Goal: Information Seeking & Learning: Learn about a topic

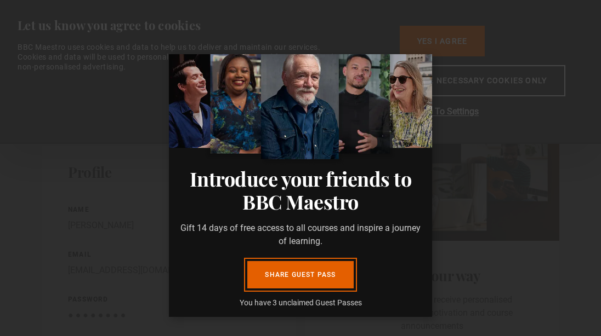
scroll to position [57, 0]
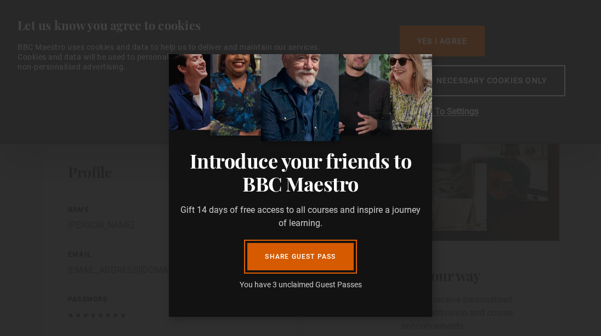
click at [304, 256] on link "Share guest pass" at bounding box center [300, 256] width 106 height 27
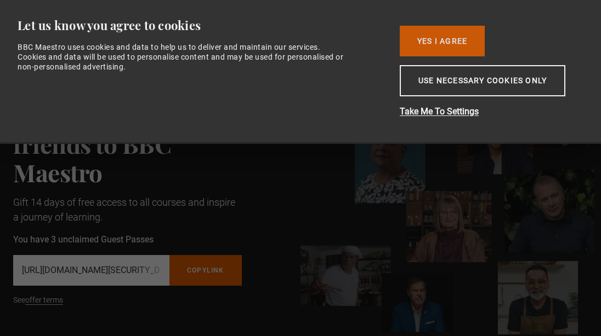
click at [441, 43] on button "Yes I Agree" at bounding box center [442, 41] width 85 height 31
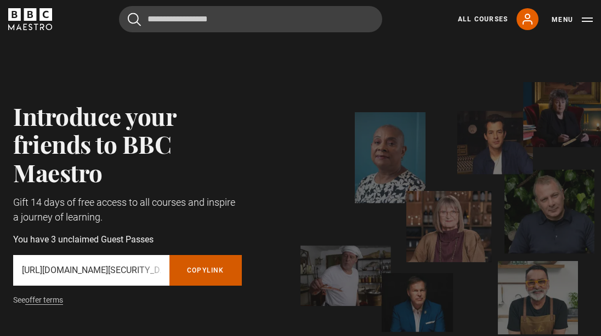
click at [213, 271] on button "Copy referral link" at bounding box center [205, 270] width 72 height 31
click at [530, 23] on icon at bounding box center [527, 19] width 13 height 13
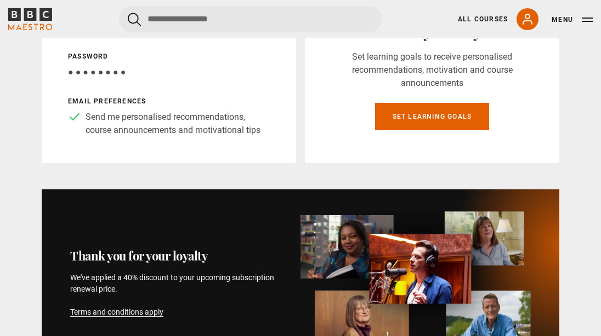
scroll to position [244, 0]
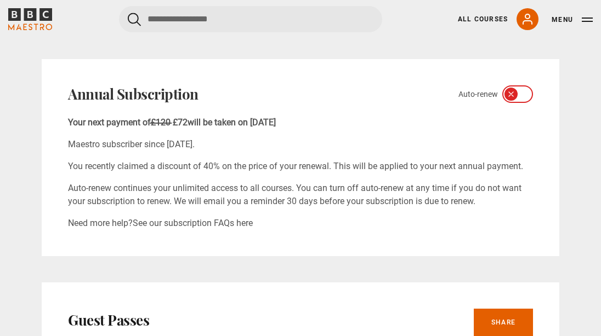
scroll to position [595, 0]
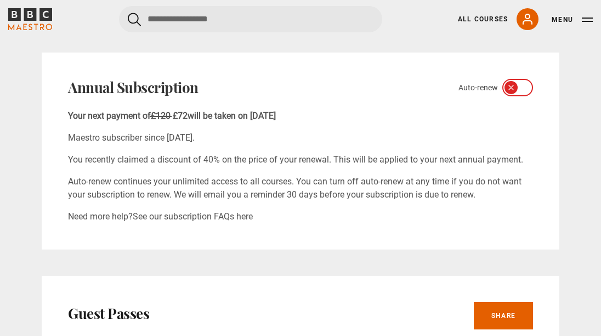
click at [515, 90] on icon at bounding box center [510, 87] width 9 height 9
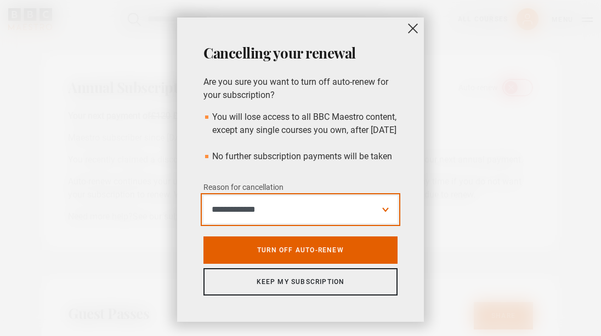
click at [385, 224] on select "**********" at bounding box center [300, 209] width 194 height 27
select select "*********"
click at [203, 209] on select "**********" at bounding box center [300, 209] width 194 height 27
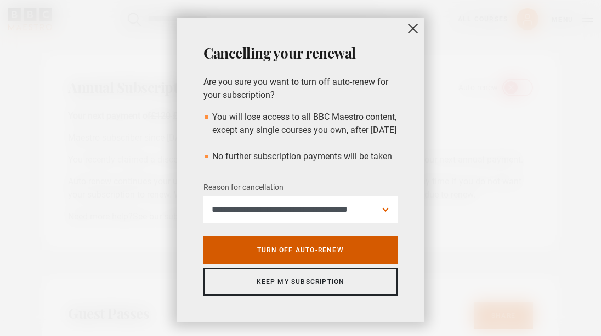
click at [340, 264] on link "Turn off auto-renew" at bounding box center [300, 250] width 194 height 27
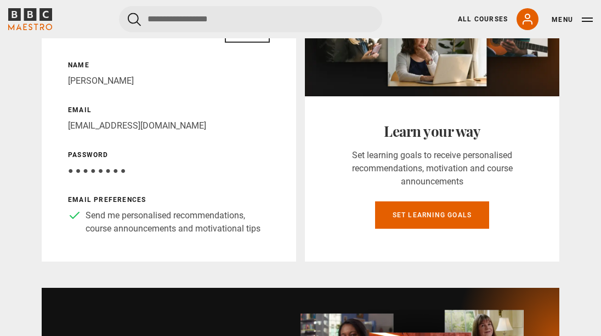
scroll to position [0, 0]
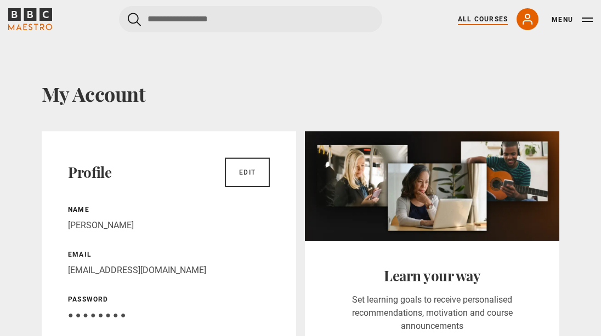
click at [493, 19] on link "All Courses" at bounding box center [483, 19] width 50 height 10
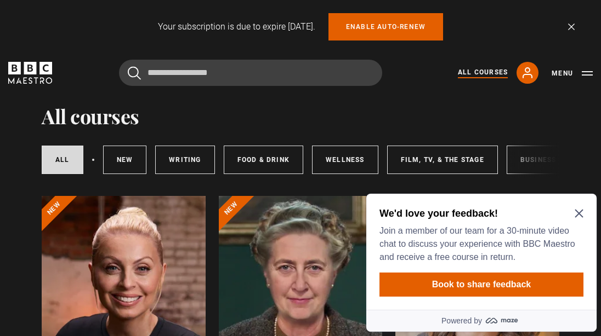
scroll to position [26, 0]
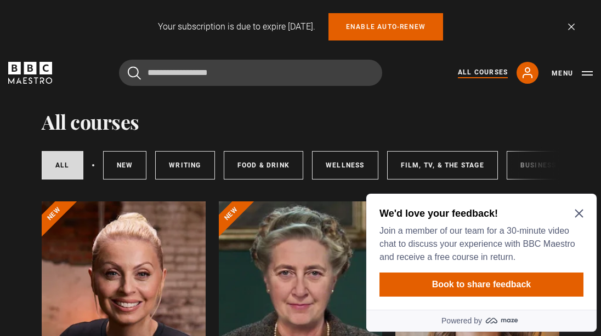
click at [578, 212] on icon "Close Maze Prompt" at bounding box center [578, 213] width 9 height 9
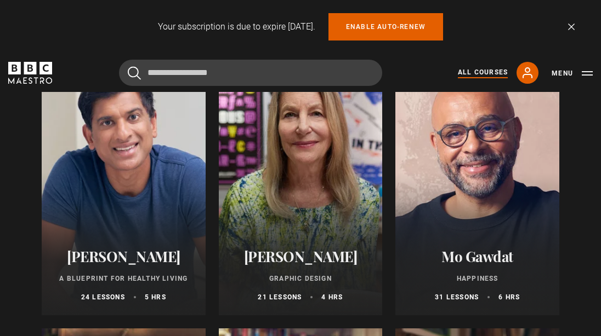
scroll to position [1828, 0]
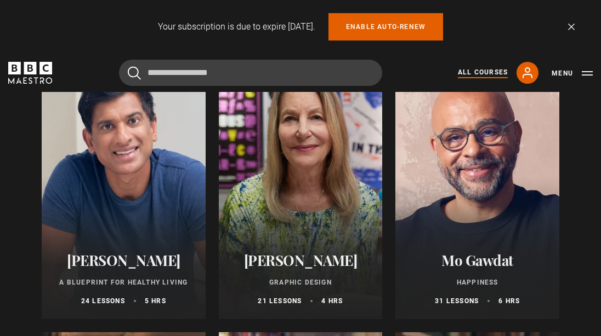
click at [339, 224] on div at bounding box center [301, 187] width 164 height 263
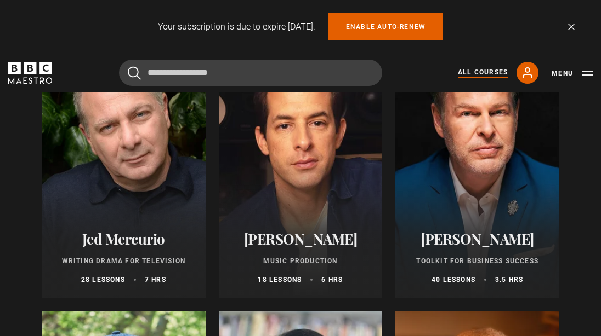
scroll to position [3234, 0]
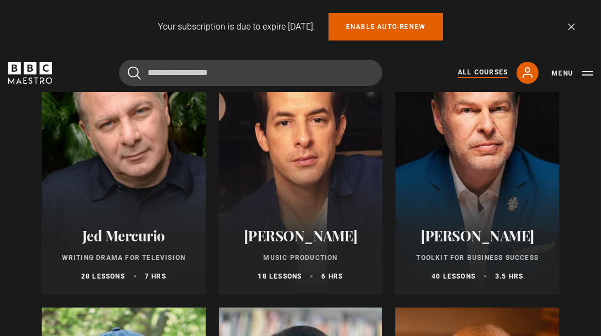
click at [483, 213] on div at bounding box center [477, 163] width 164 height 263
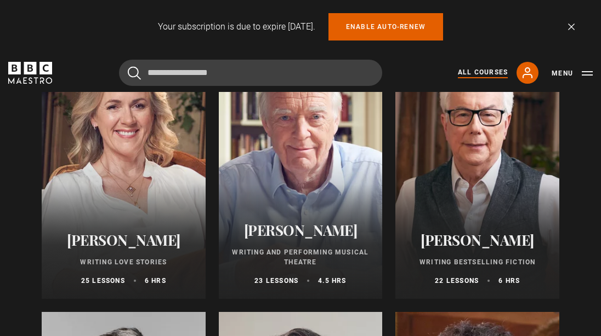
scroll to position [2126, 0]
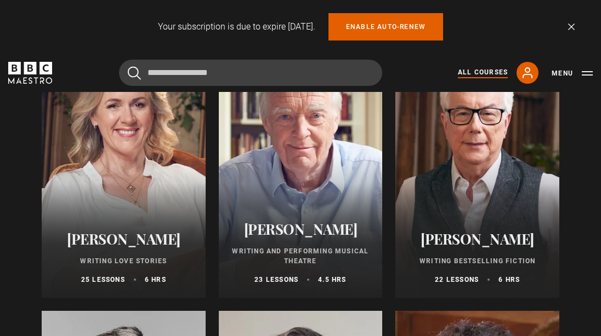
click at [118, 237] on h2 "[PERSON_NAME]" at bounding box center [124, 239] width 138 height 17
click at [467, 260] on p "Writing Bestselling Fiction" at bounding box center [477, 261] width 138 height 10
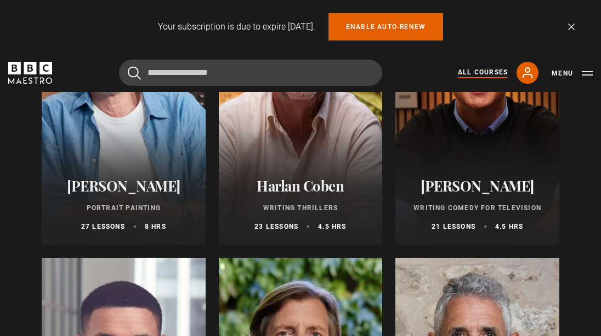
scroll to position [1076, 0]
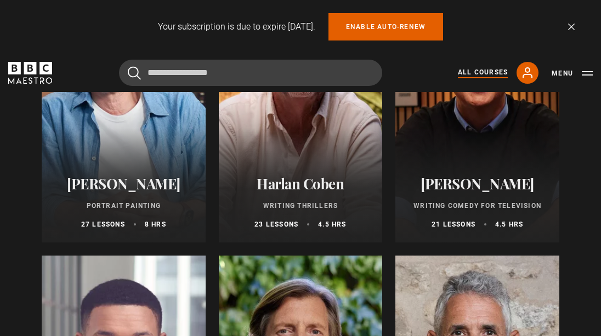
click at [316, 170] on div "Harlan Coben Writing Thrillers 23 lessons 4.5 hrs" at bounding box center [301, 202] width 164 height 81
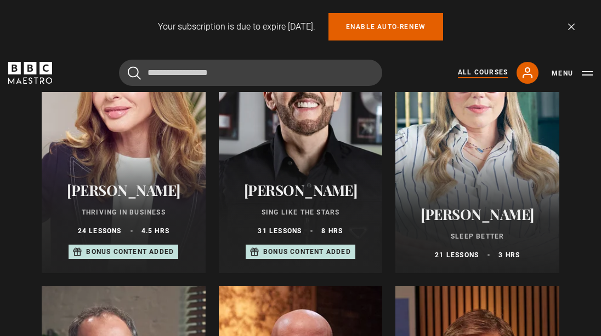
scroll to position [764, 0]
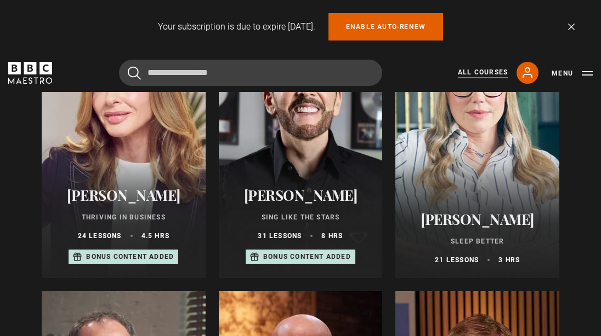
click at [125, 190] on h2 "[PERSON_NAME]" at bounding box center [124, 195] width 138 height 17
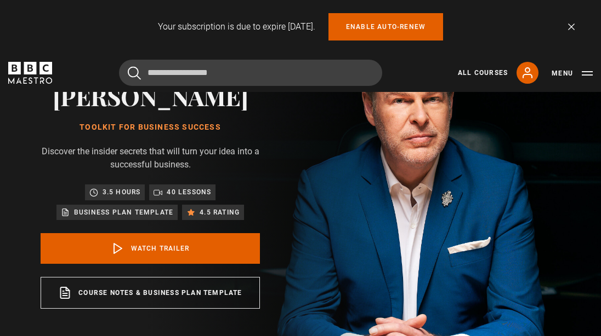
scroll to position [61, 0]
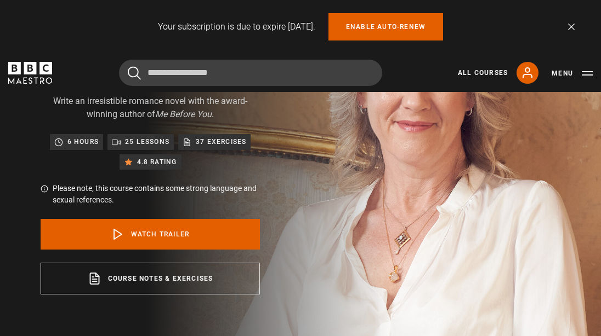
scroll to position [135, 0]
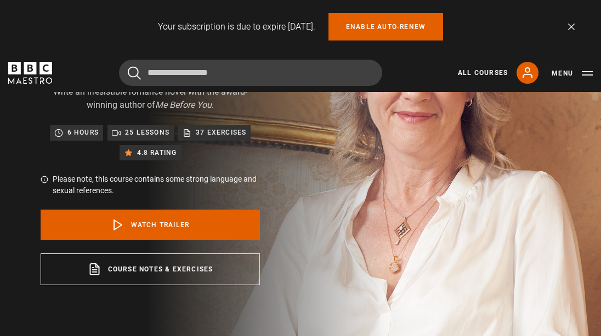
click at [218, 131] on p "37 exercises" at bounding box center [221, 132] width 50 height 11
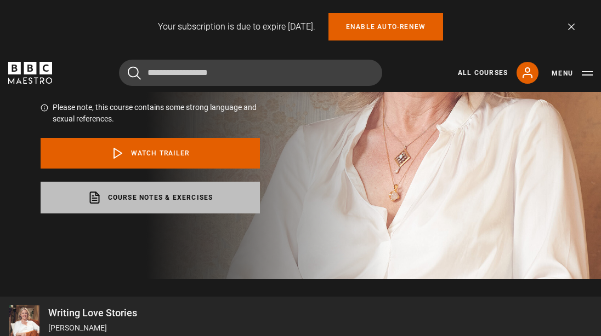
scroll to position [213, 0]
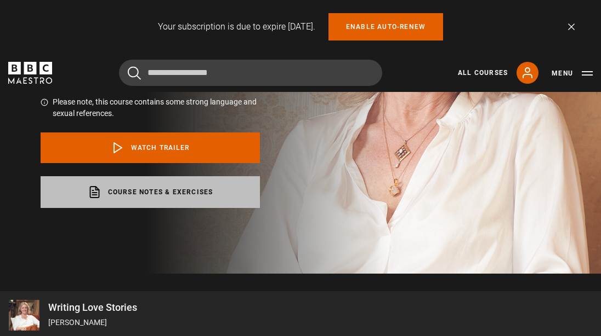
click at [165, 191] on link "Course notes & exercises opens in a new tab" at bounding box center [150, 192] width 219 height 32
click at [177, 192] on link "Course notes & exercises opens in a new tab" at bounding box center [150, 192] width 219 height 32
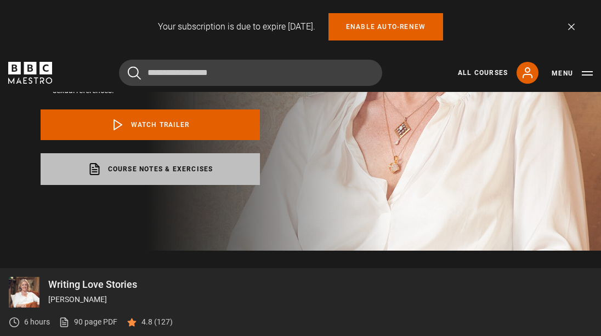
scroll to position [0, 0]
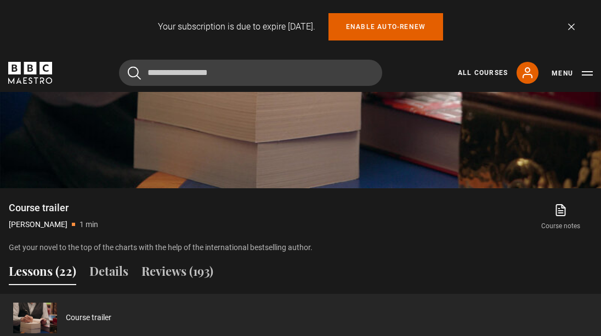
scroll to position [700, 0]
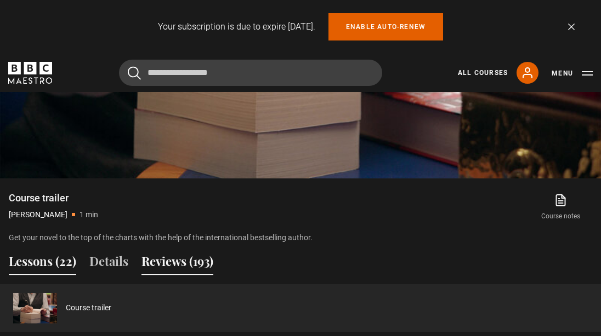
click at [187, 263] on button "Reviews (193)" at bounding box center [177, 264] width 72 height 23
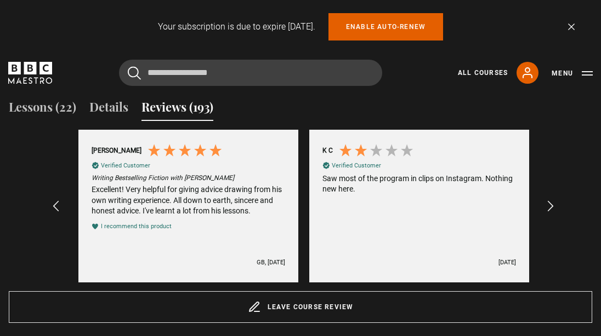
scroll to position [0, 231]
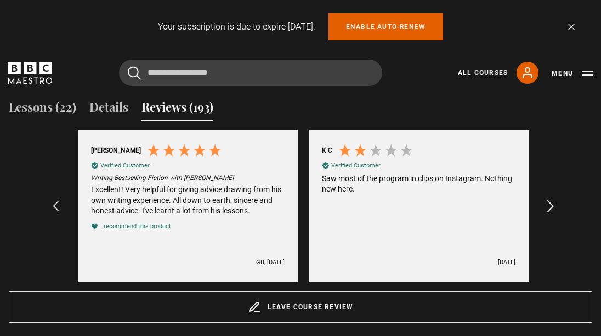
click at [554, 209] on icon "REVIEWS.io Carousel Scroll Right" at bounding box center [550, 206] width 15 height 15
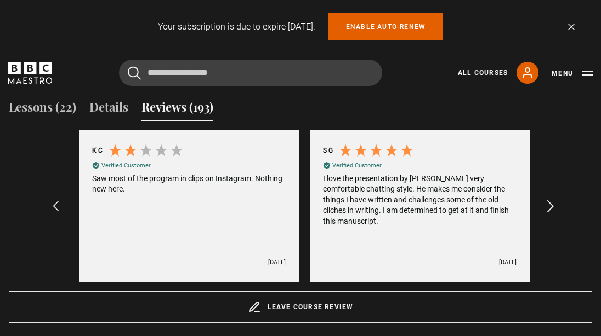
scroll to position [0, 461]
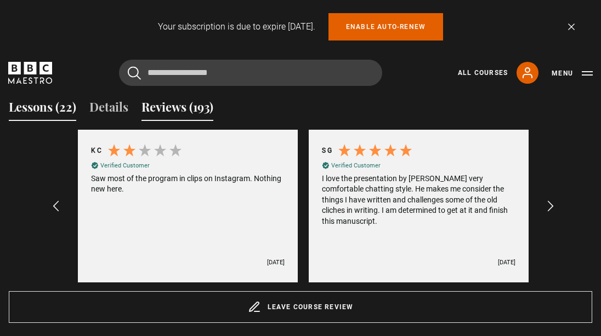
click at [33, 109] on button "Lessons (22)" at bounding box center [42, 109] width 67 height 23
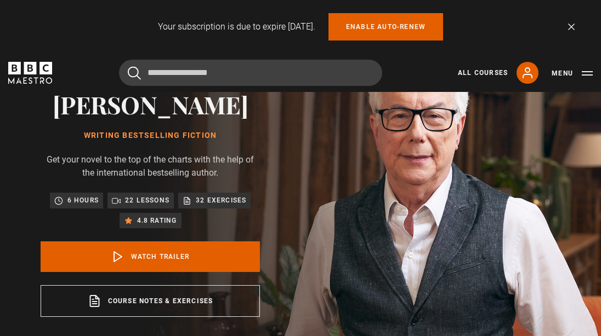
scroll to position [137, 0]
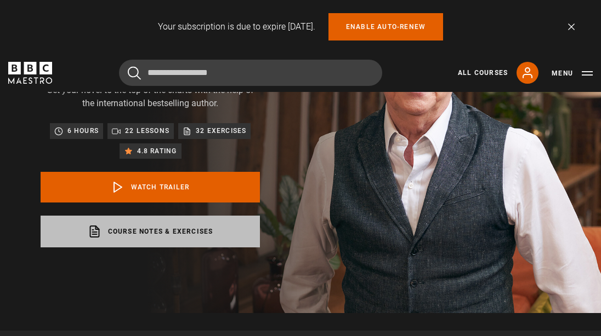
click at [128, 241] on link "Course notes & exercises opens in a new tab" at bounding box center [150, 232] width 219 height 32
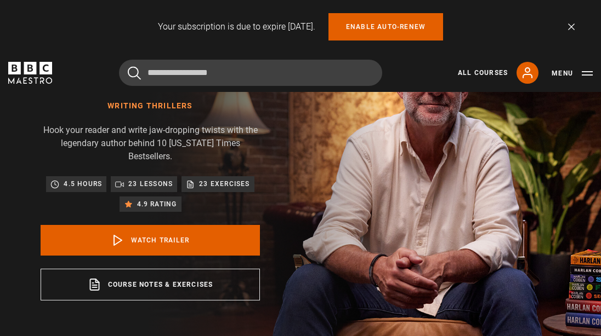
scroll to position [98, 0]
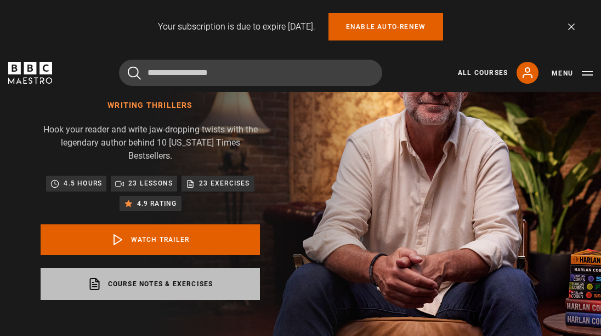
click at [118, 277] on link "Course notes & exercises opens in a new tab" at bounding box center [150, 285] width 219 height 32
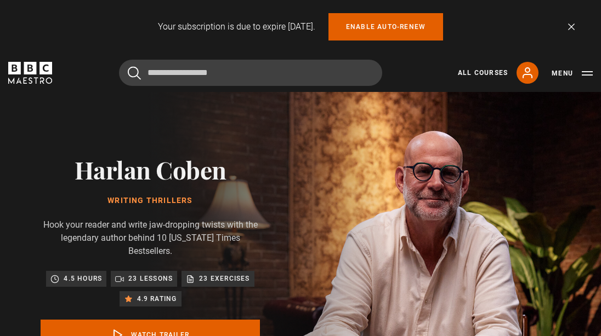
scroll to position [0, 0]
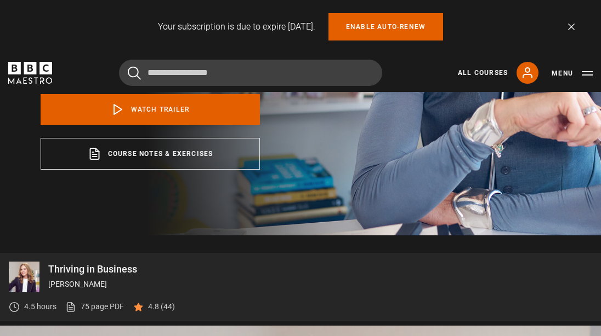
scroll to position [287, 0]
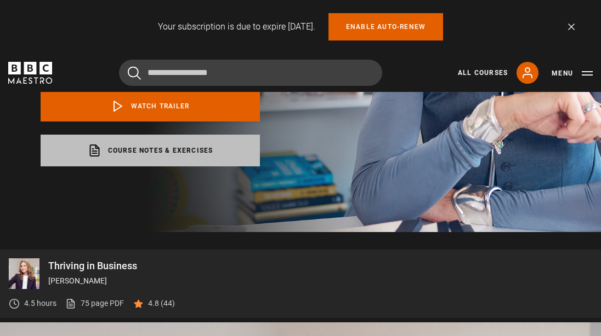
click at [195, 149] on link "Course notes & exercises opens in a new tab" at bounding box center [150, 151] width 219 height 32
